Goal: Information Seeking & Learning: Check status

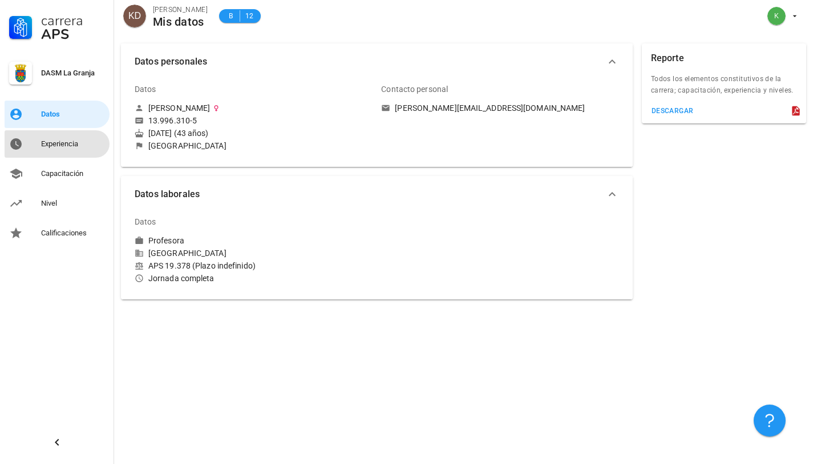
click at [43, 148] on div "Experiencia" at bounding box center [73, 144] width 64 height 18
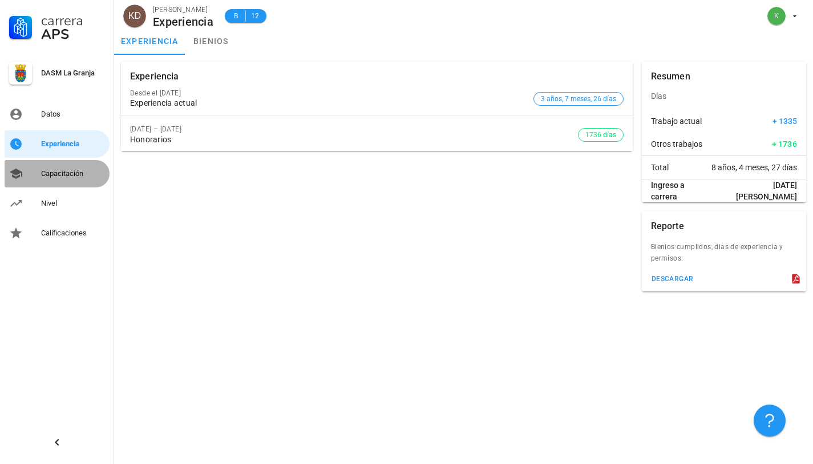
click at [45, 169] on div "Capacitación" at bounding box center [73, 173] width 64 height 9
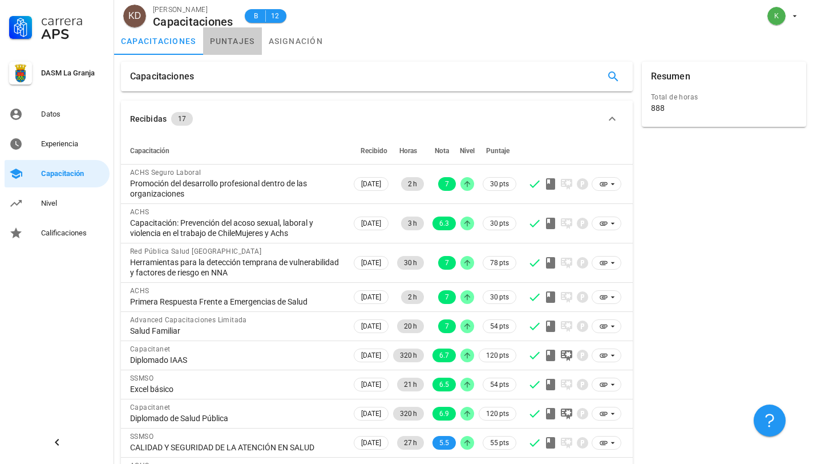
click at [240, 42] on link "puntajes" at bounding box center [232, 40] width 59 height 27
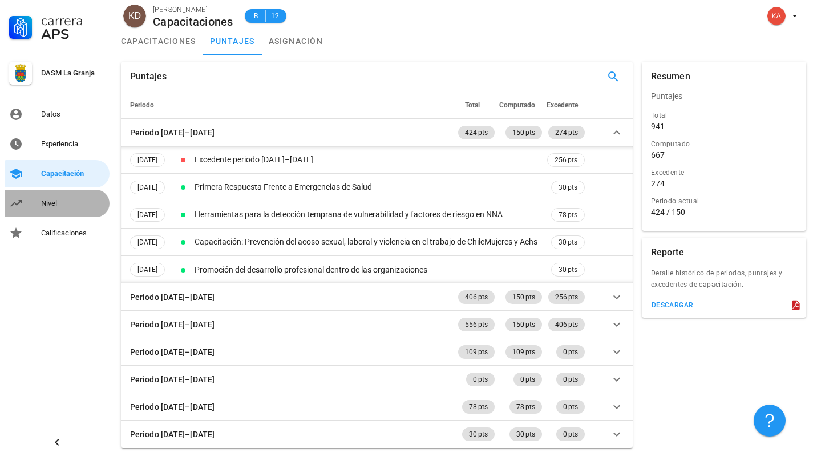
click at [41, 201] on link "Nivel" at bounding box center [57, 203] width 105 height 27
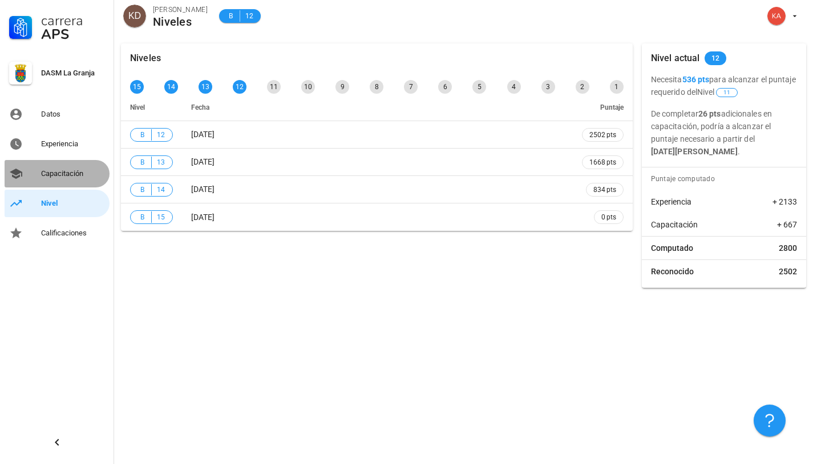
click at [57, 180] on div "Capacitación" at bounding box center [73, 173] width 64 height 18
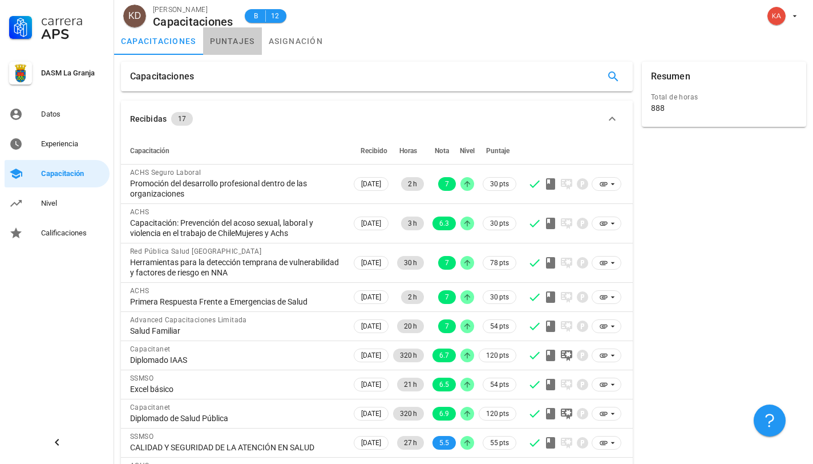
click at [249, 47] on link "puntajes" at bounding box center [232, 40] width 59 height 27
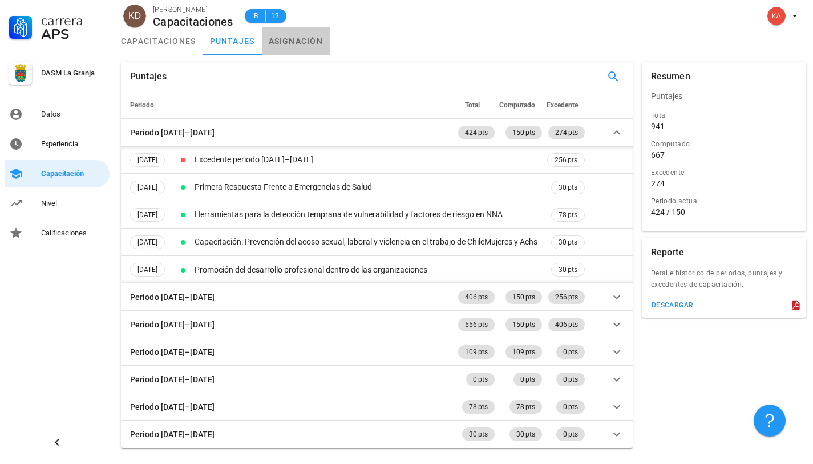
click at [276, 48] on link "asignación" at bounding box center [296, 40] width 69 height 27
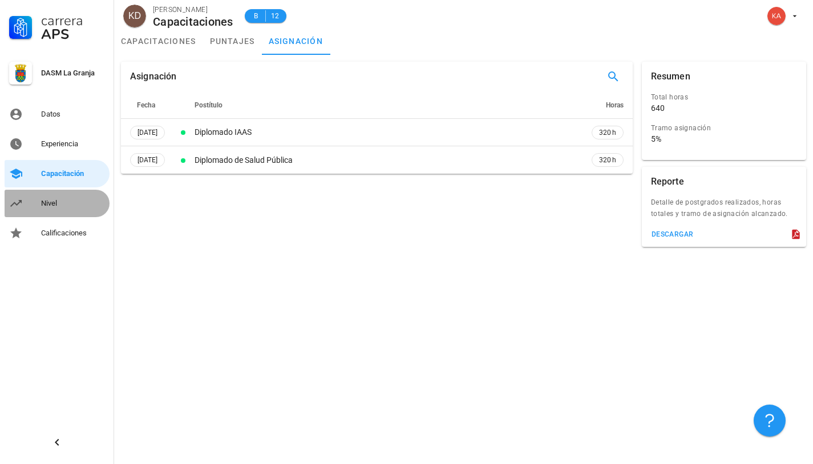
click at [62, 197] on div "Nivel" at bounding box center [73, 203] width 64 height 18
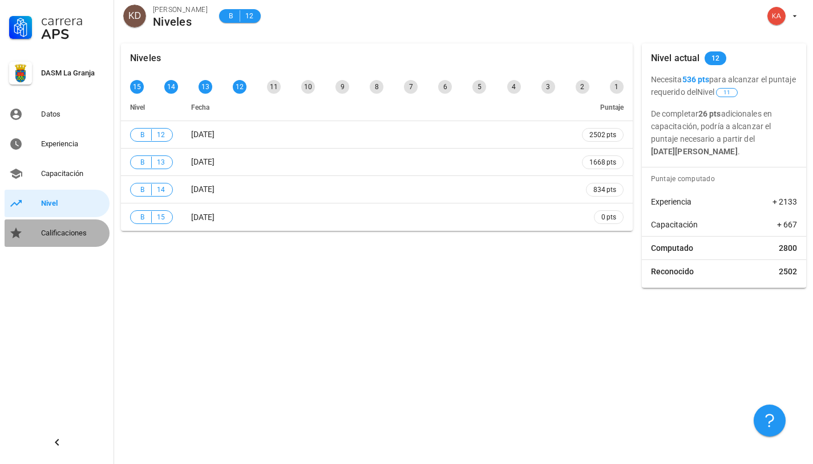
click at [54, 230] on div "Calificaciones" at bounding box center [73, 232] width 64 height 9
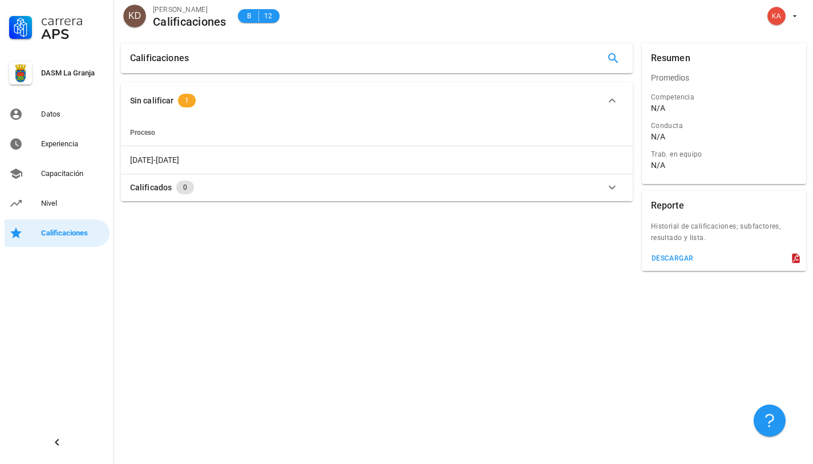
click at [621, 107] on button "Sin calificar 1" at bounding box center [377, 100] width 512 height 37
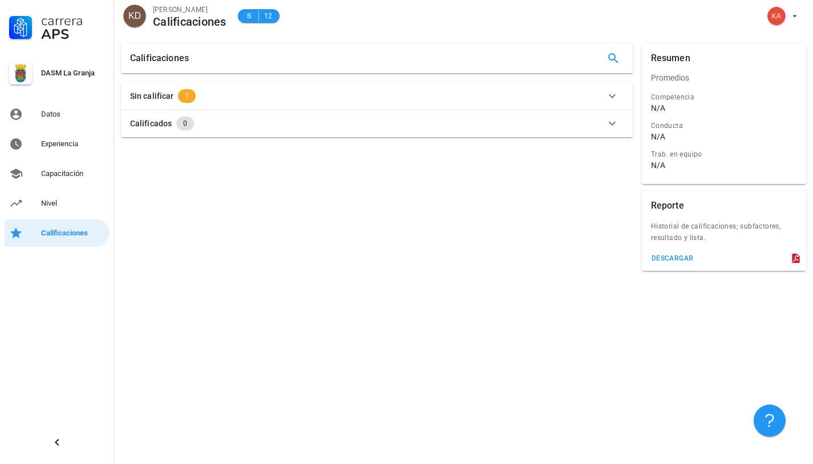
click at [621, 107] on button "Sin calificar 1" at bounding box center [377, 95] width 512 height 27
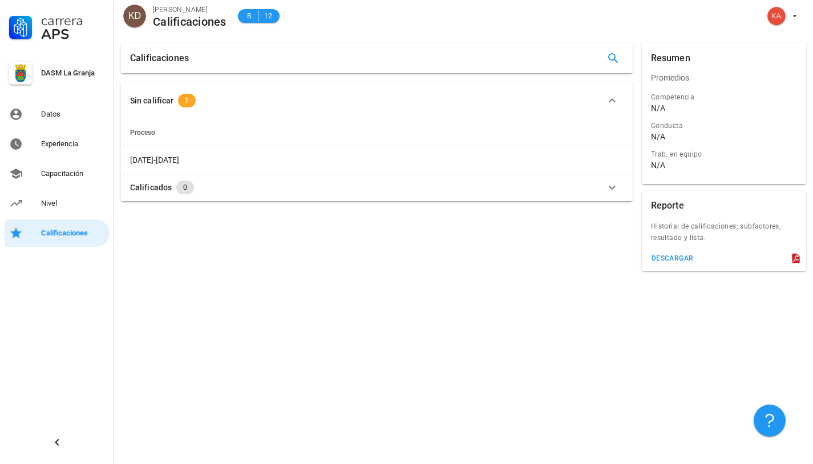
click at [611, 184] on icon "button" at bounding box center [613, 187] width 14 height 14
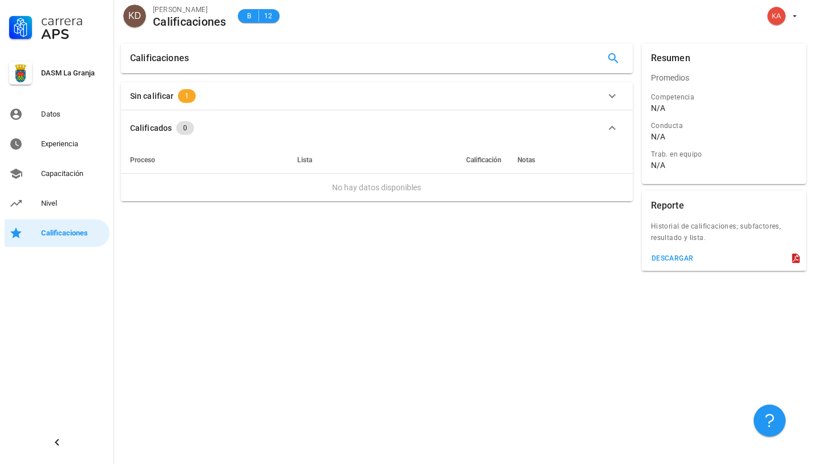
click at [616, 127] on icon "button" at bounding box center [613, 128] width 14 height 14
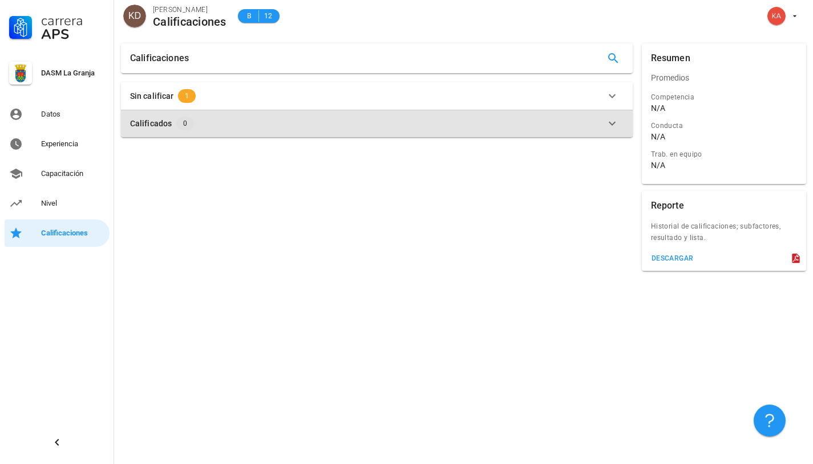
click at [616, 127] on icon "button" at bounding box center [613, 123] width 14 height 14
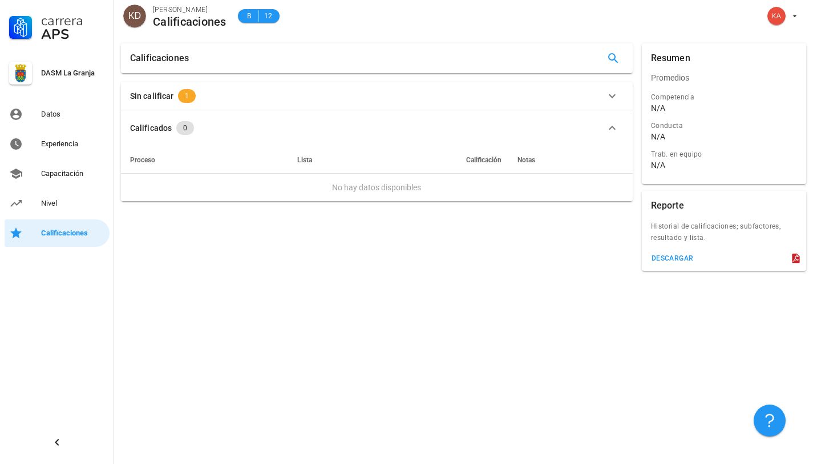
click at [615, 83] on button "Sin calificar 1" at bounding box center [377, 95] width 512 height 27
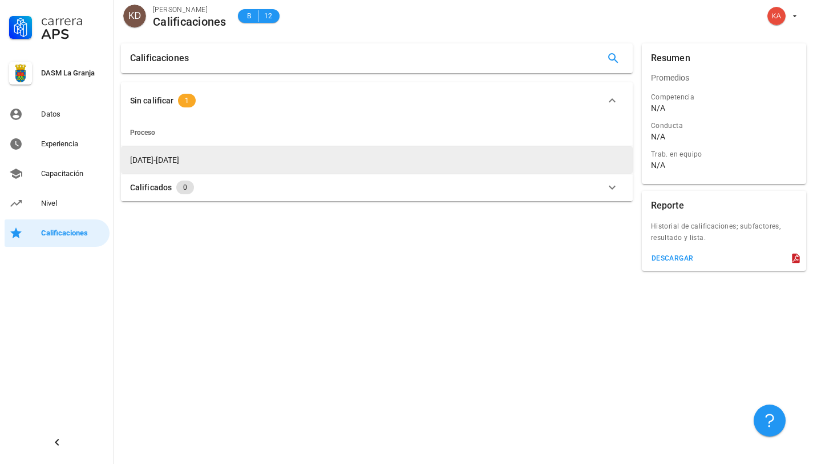
click at [168, 162] on span "[DATE]-[DATE]" at bounding box center [154, 159] width 49 height 9
click at [154, 158] on span "[DATE]-[DATE]" at bounding box center [154, 159] width 49 height 9
